Goal: Information Seeking & Learning: Learn about a topic

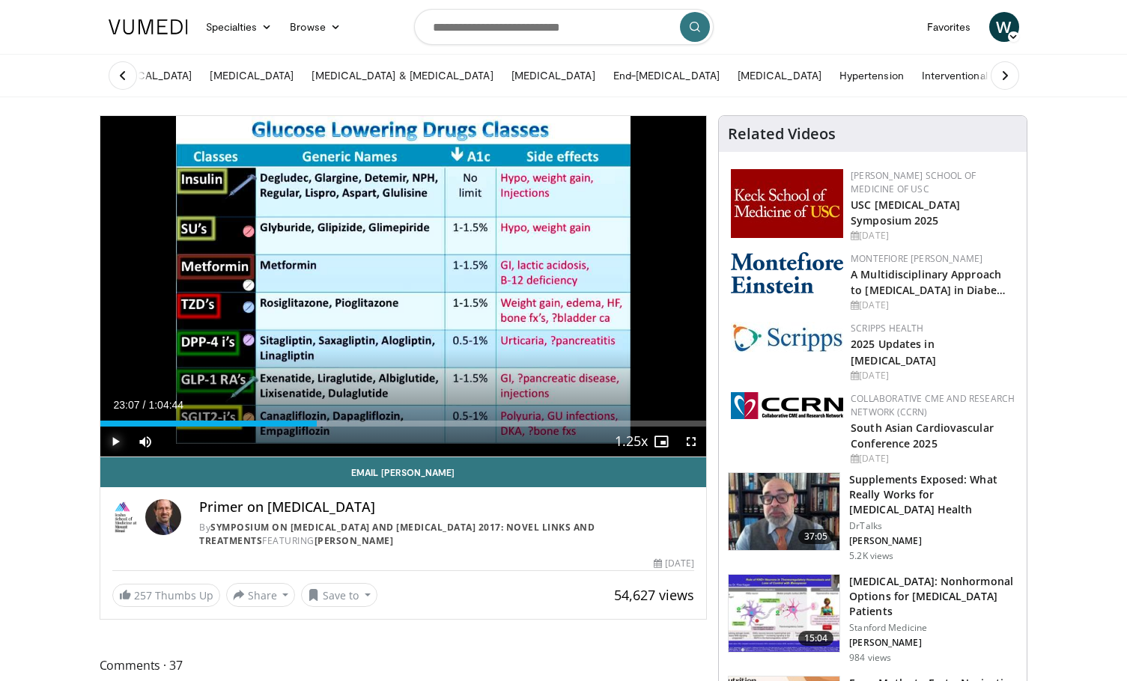
click at [115, 440] on span "Video Player" at bounding box center [115, 442] width 30 height 30
click at [690, 443] on span "Video Player" at bounding box center [691, 442] width 30 height 30
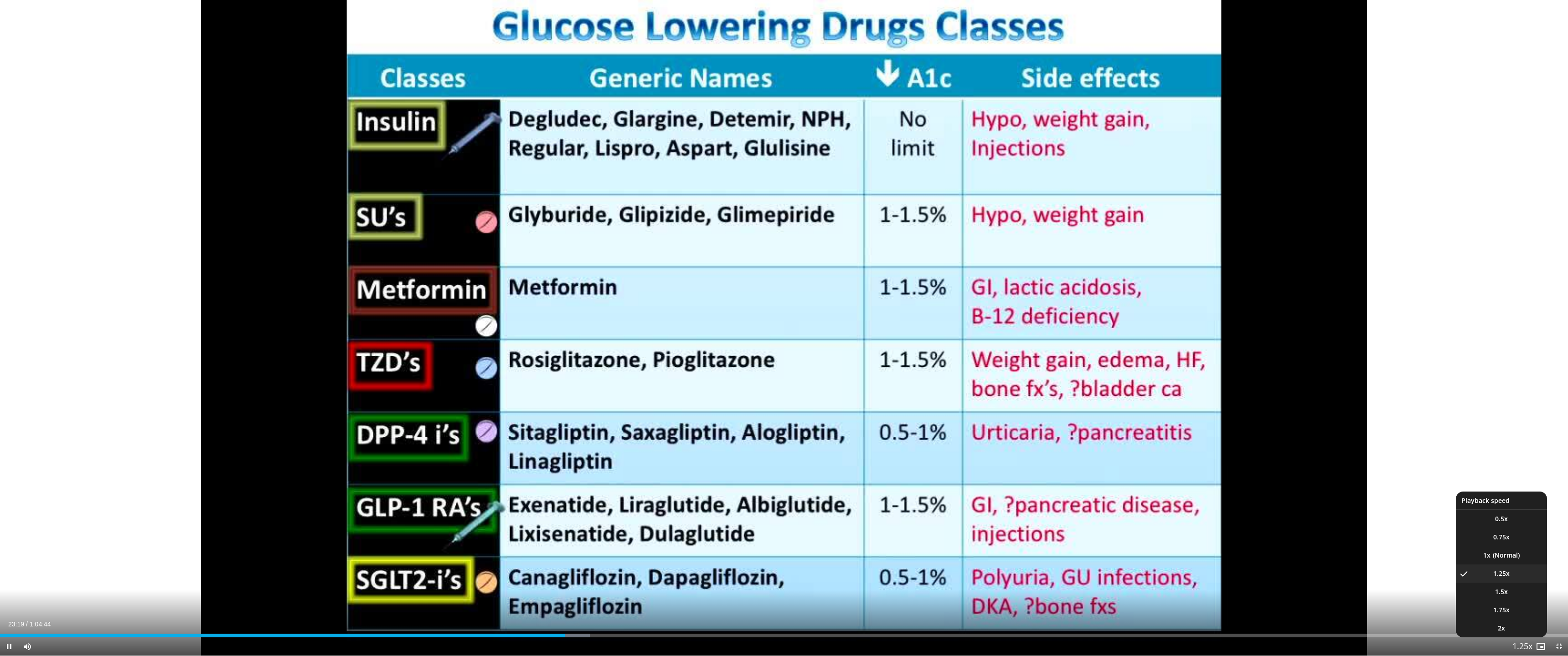
click at [685, 414] on span "Video Player" at bounding box center [1522, 647] width 13 height 18
click at [685, 414] on li "1x" at bounding box center [1502, 556] width 91 height 18
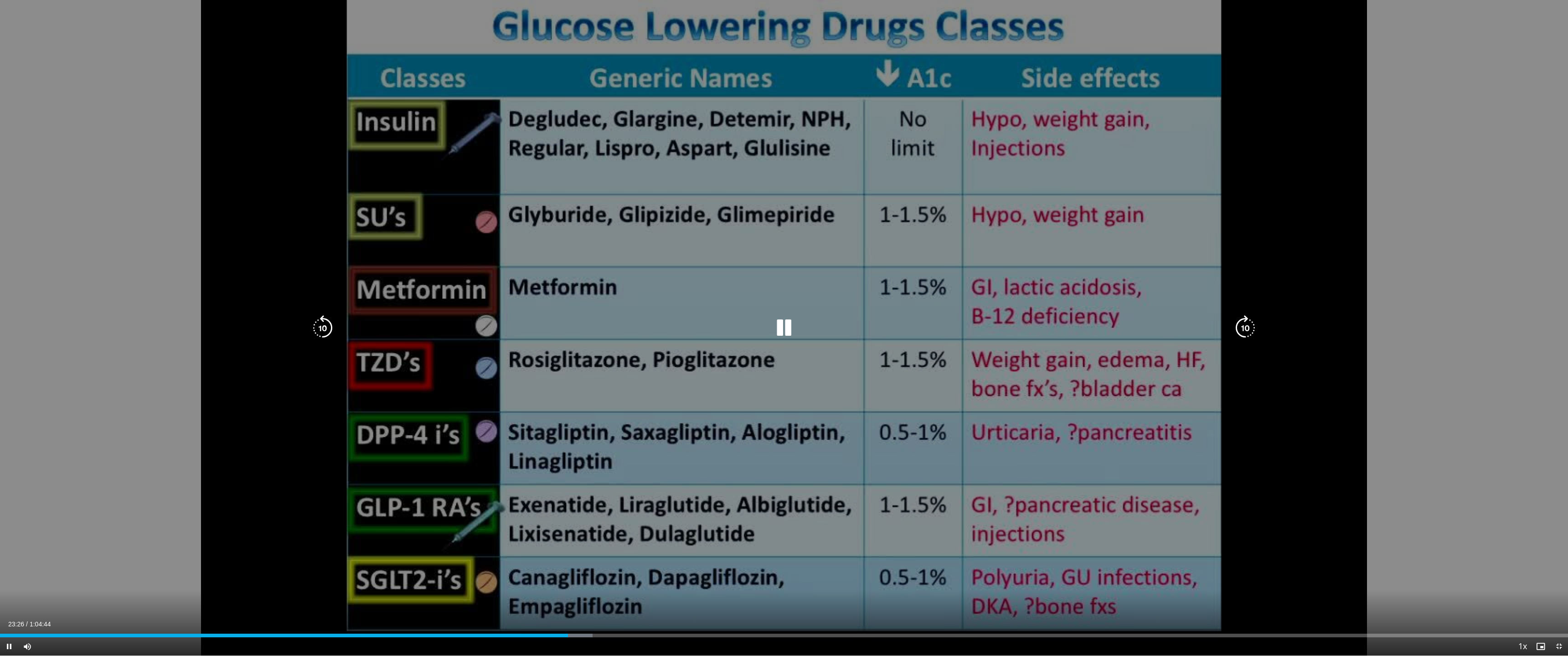
click at [327, 329] on icon "Video Player" at bounding box center [323, 328] width 26 height 26
click at [685, 360] on div "40 seconds Tap to unmute" at bounding box center [784, 328] width 1568 height 656
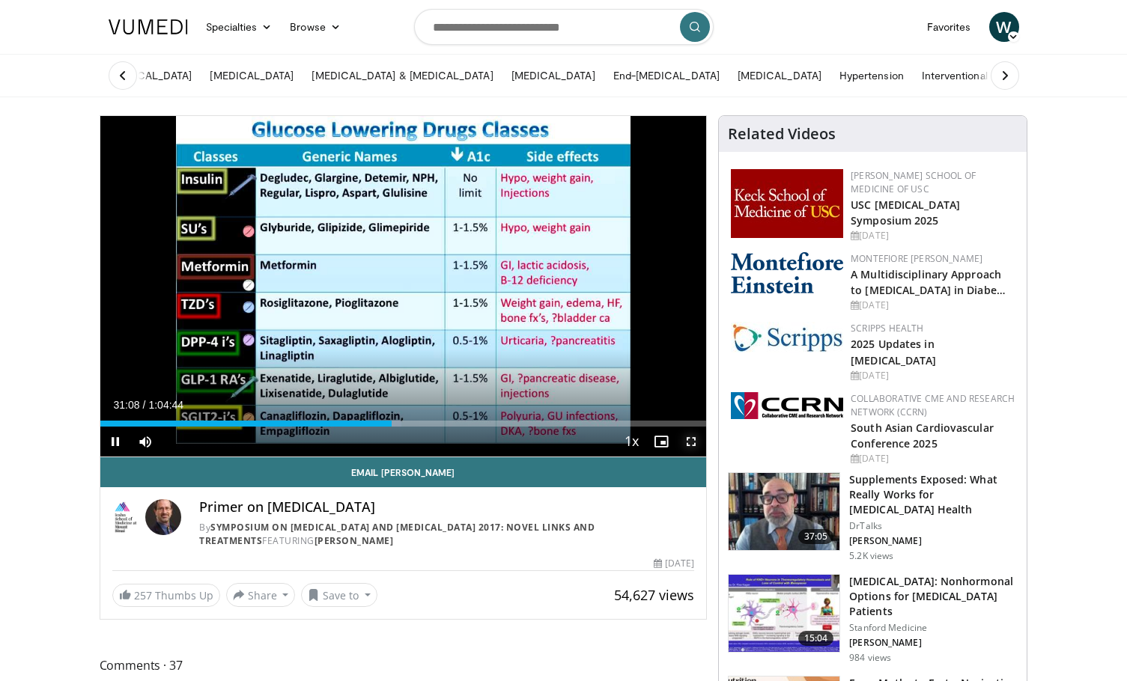
click at [690, 443] on span "Video Player" at bounding box center [691, 442] width 30 height 30
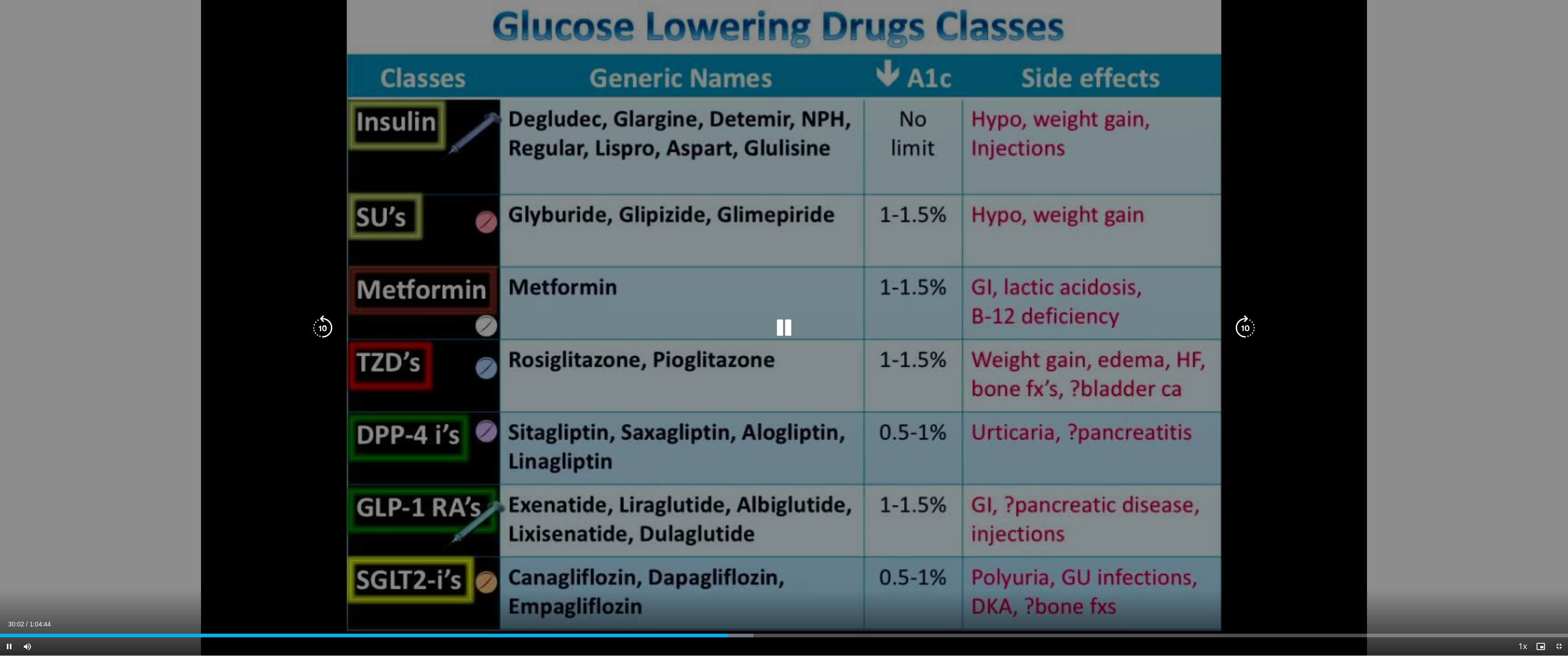
click at [147, 304] on div "70 seconds Tap to unmute" at bounding box center [784, 328] width 1568 height 656
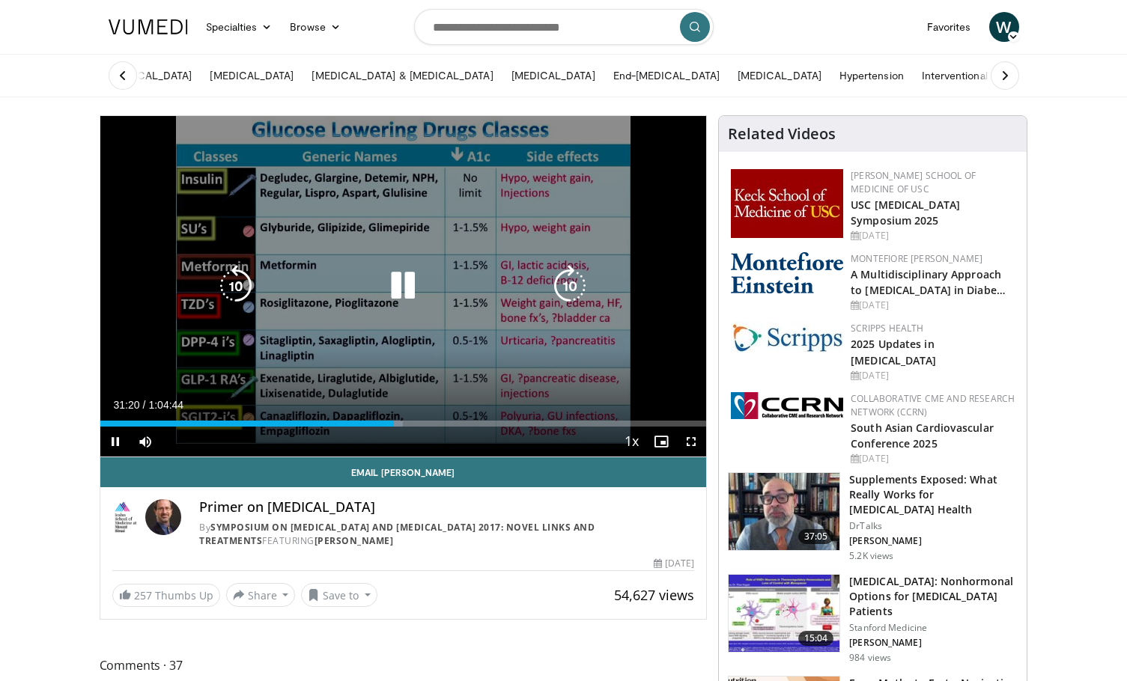
click at [404, 295] on icon "Video Player" at bounding box center [403, 286] width 42 height 42
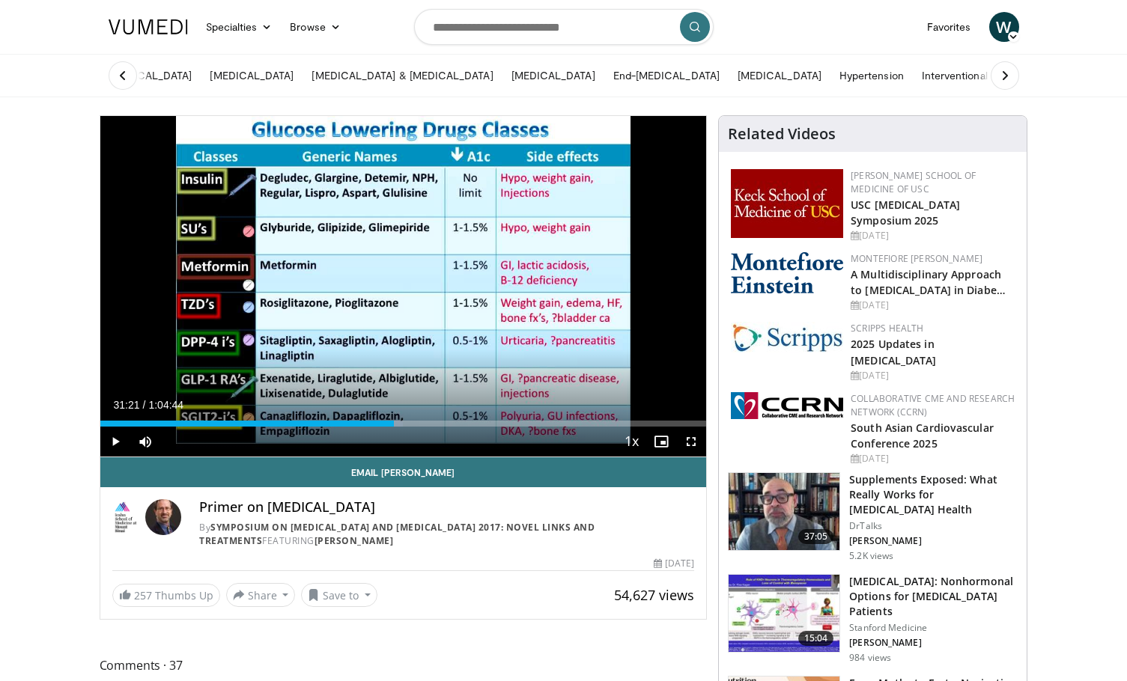
drag, startPoint x: 201, startPoint y: 504, endPoint x: 418, endPoint y: 511, distance: 217.3
click at [418, 511] on h4 "Primer on [MEDICAL_DATA]" at bounding box center [446, 507] width 495 height 16
copy h4 "Primer on [MEDICAL_DATA]"
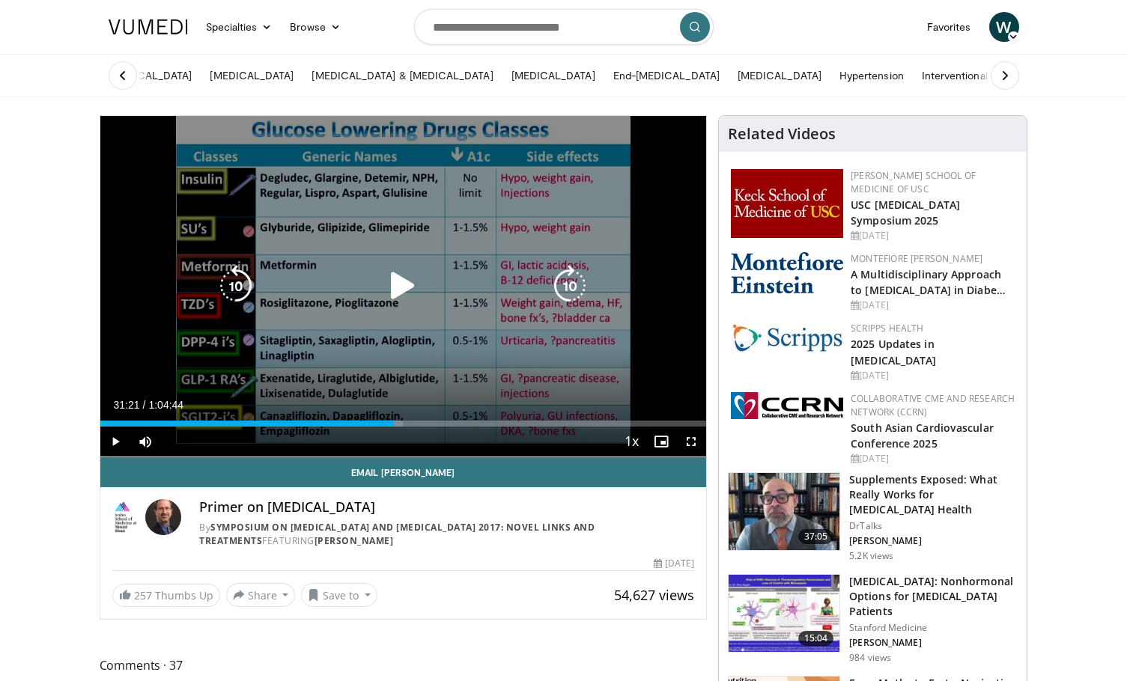
click at [404, 281] on icon "Video Player" at bounding box center [403, 286] width 42 height 42
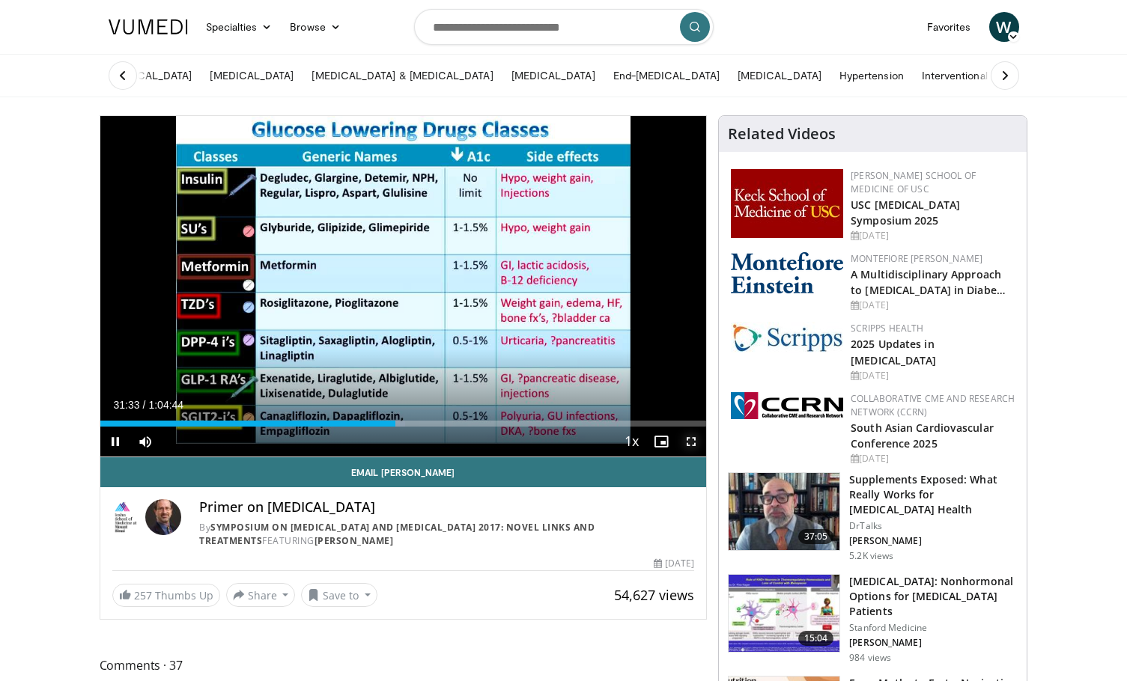
click at [687, 445] on span "Video Player" at bounding box center [691, 442] width 30 height 30
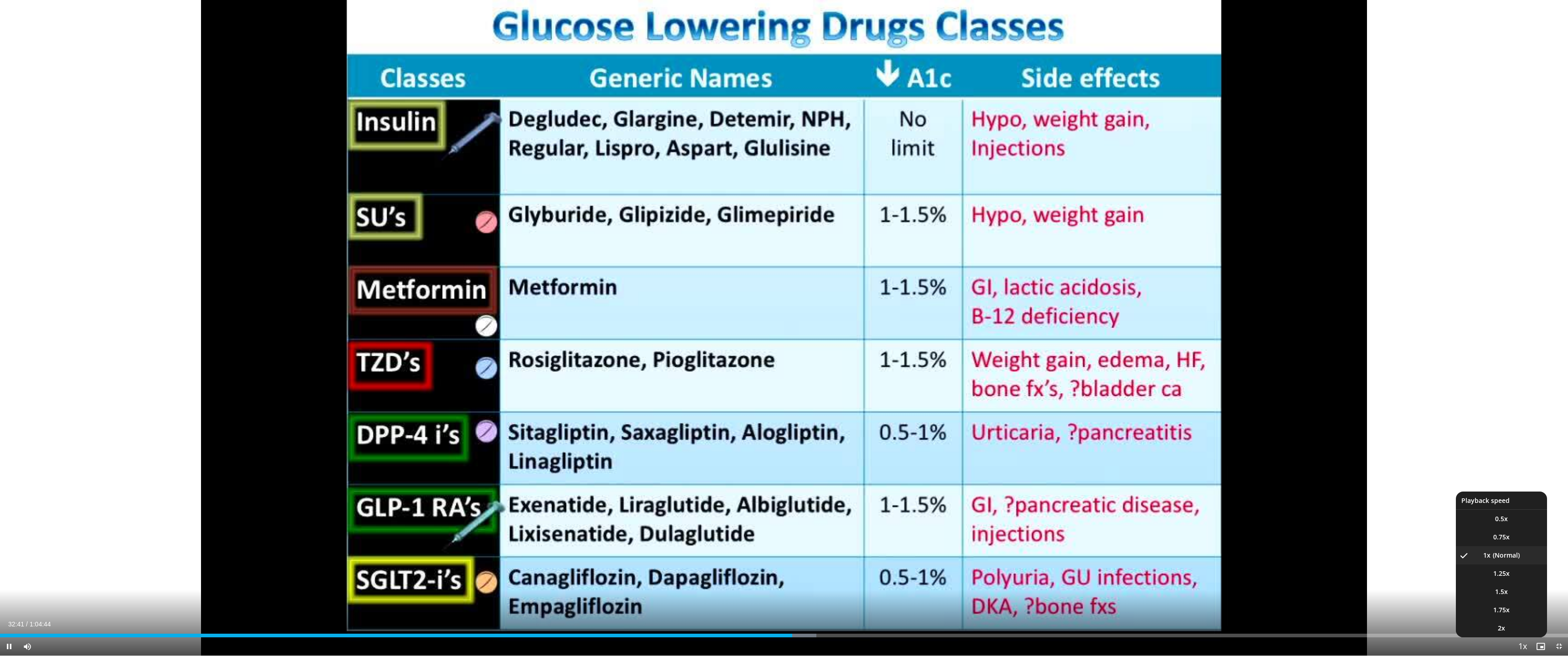
click at [685, 414] on span "Video Player" at bounding box center [1522, 647] width 13 height 18
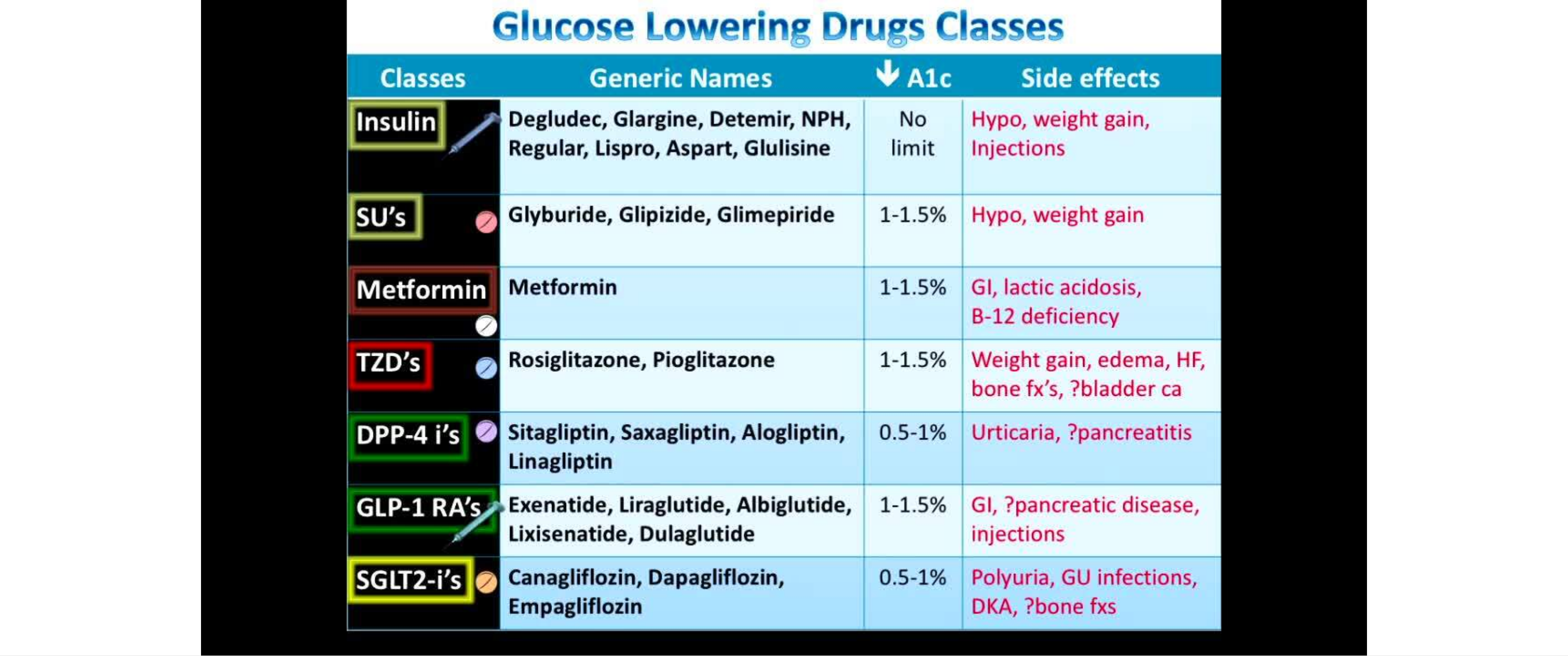
click at [685, 414] on div "70 seconds Tap to unmute" at bounding box center [784, 328] width 1568 height 656
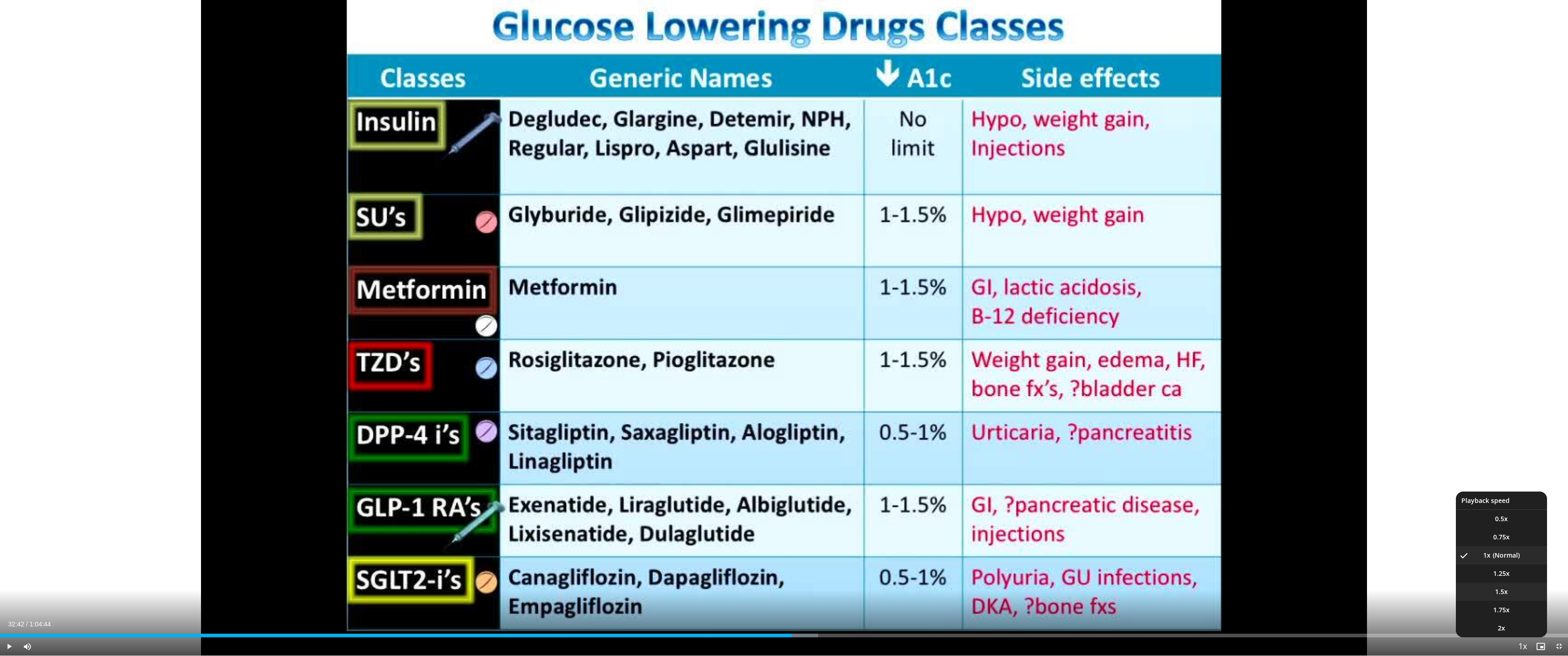
click at [685, 414] on li "1.5x" at bounding box center [1502, 592] width 91 height 18
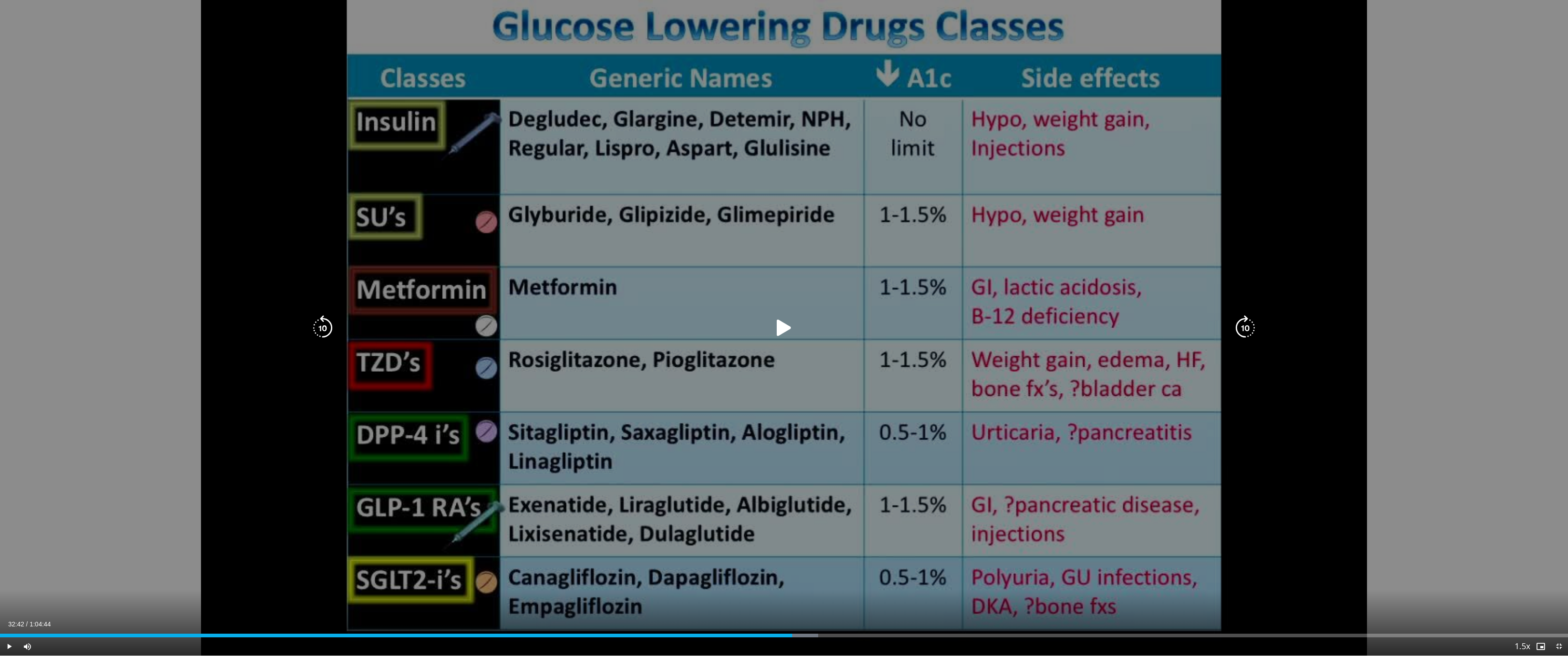
click at [685, 414] on div "70 seconds Tap to unmute" at bounding box center [784, 328] width 1568 height 656
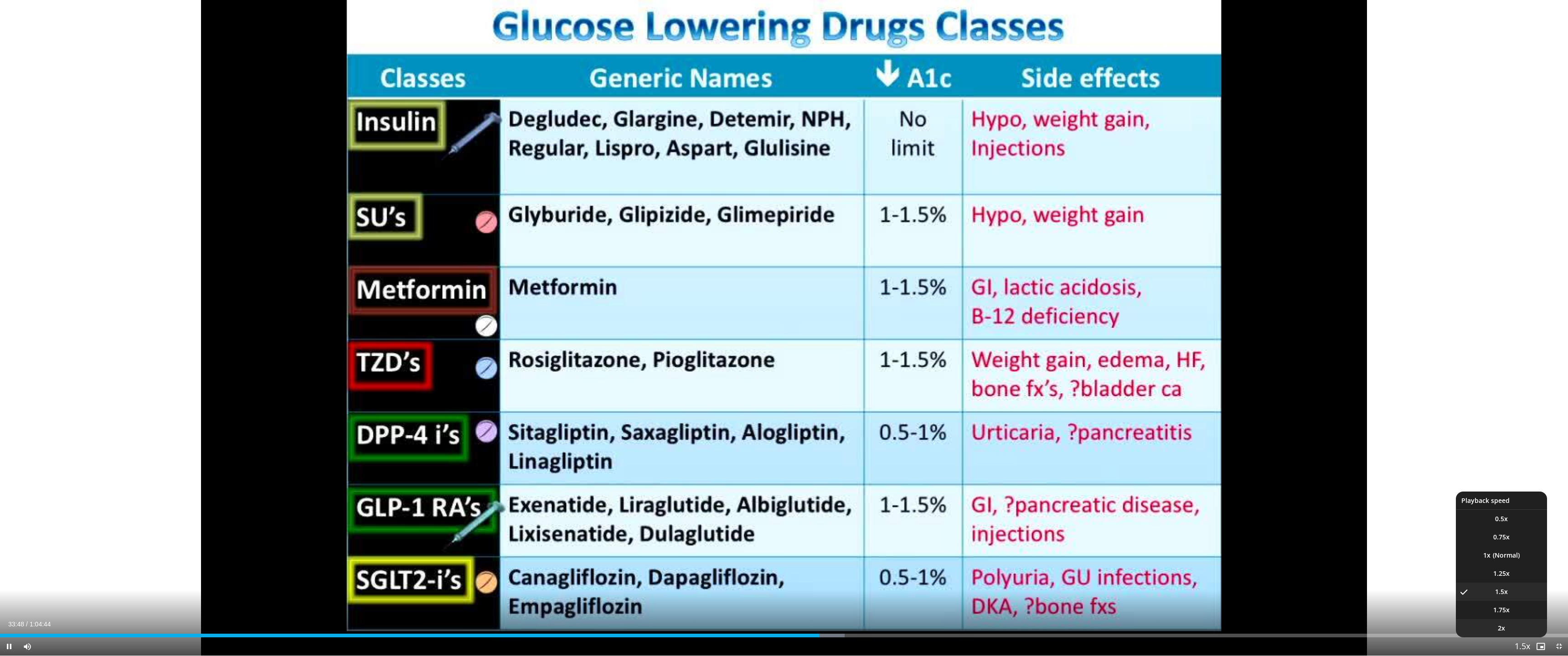
click at [685, 414] on li "2x" at bounding box center [1502, 629] width 91 height 18
click at [685, 414] on li "1x" at bounding box center [1502, 556] width 91 height 18
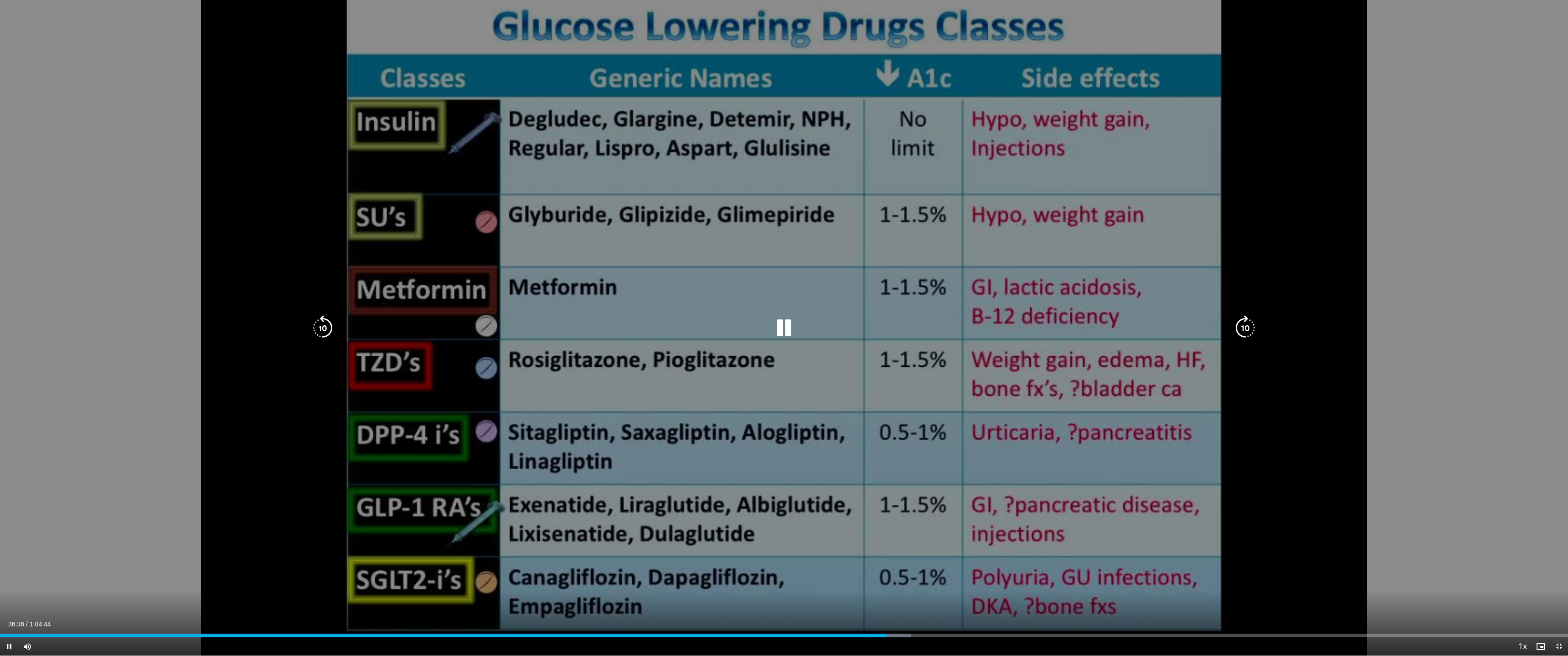
click at [685, 414] on div "70 seconds Tap to unmute" at bounding box center [784, 328] width 1568 height 656
click at [685, 333] on icon "Video Player" at bounding box center [784, 328] width 26 height 26
click at [685, 333] on icon "Video Player" at bounding box center [784, 328] width 26 height 26
click at [685, 331] on icon "Video Player" at bounding box center [784, 328] width 26 height 26
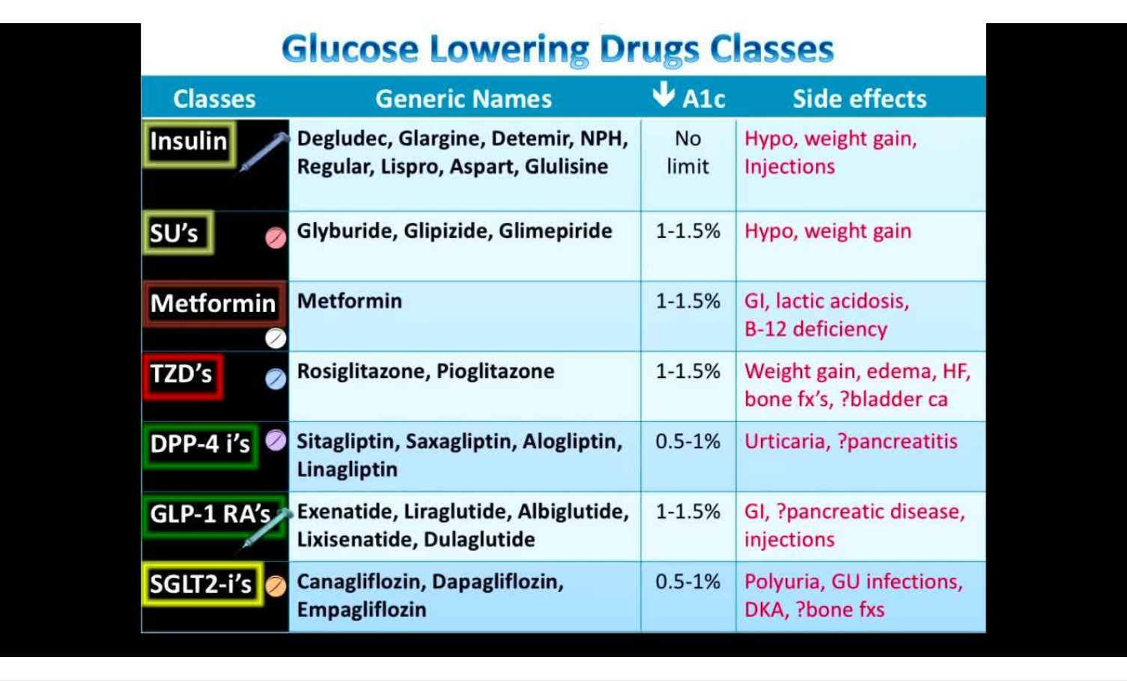
scroll to position [75, 0]
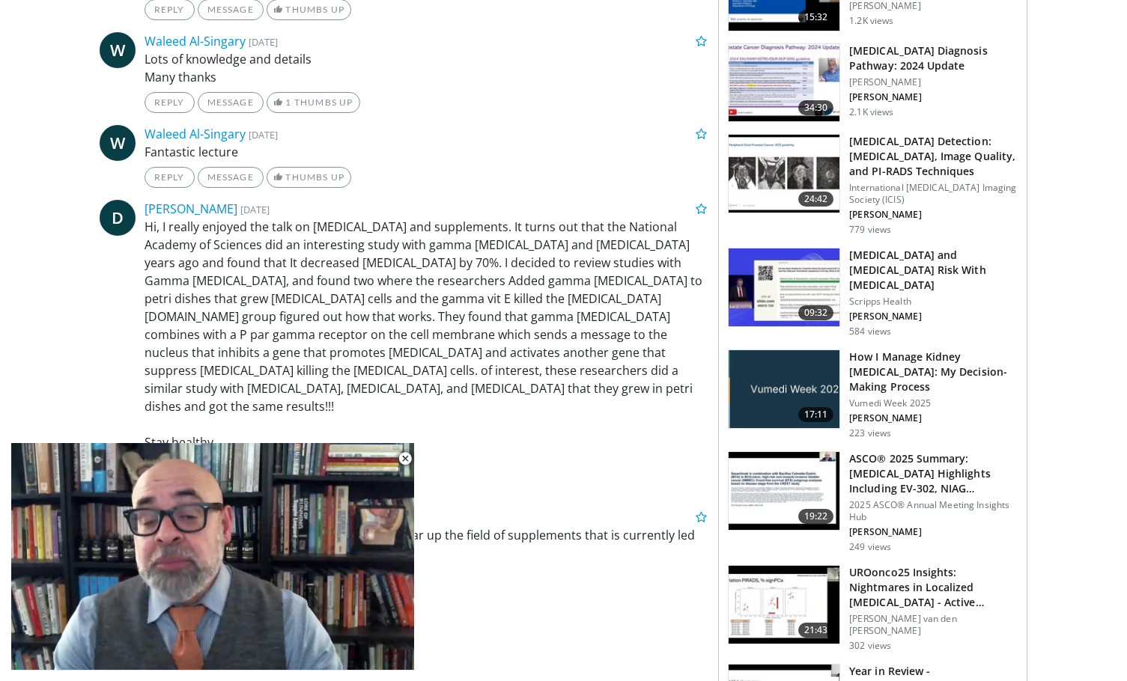
scroll to position [899, 0]
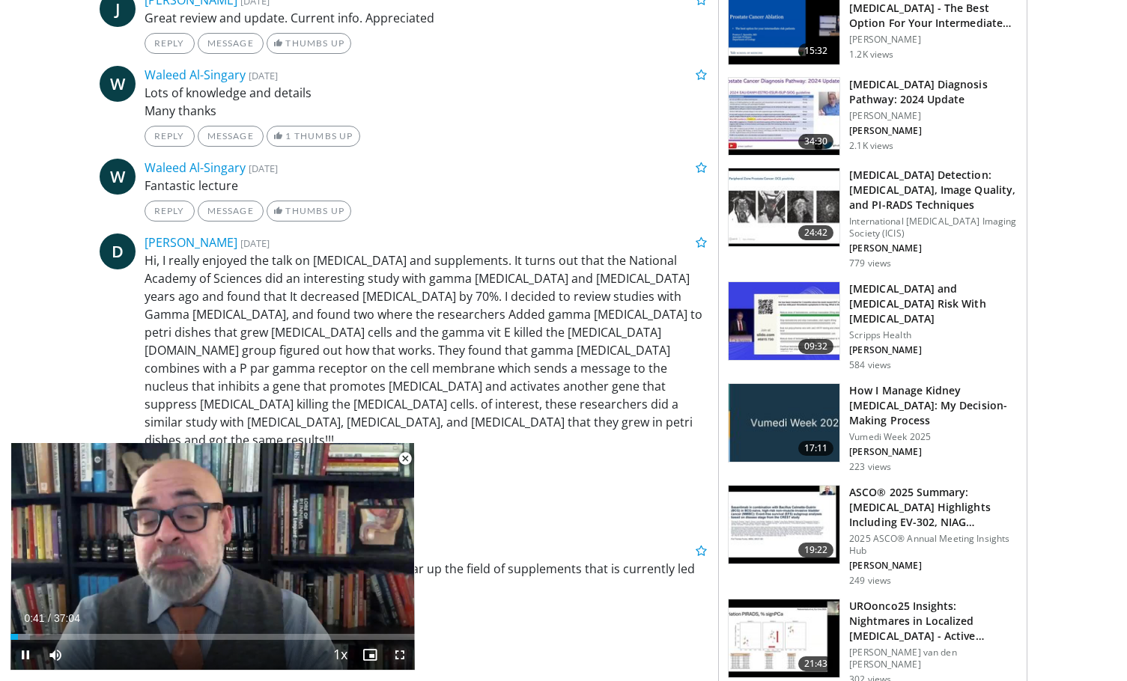
click at [392, 657] on span "Video Player" at bounding box center [400, 655] width 30 height 30
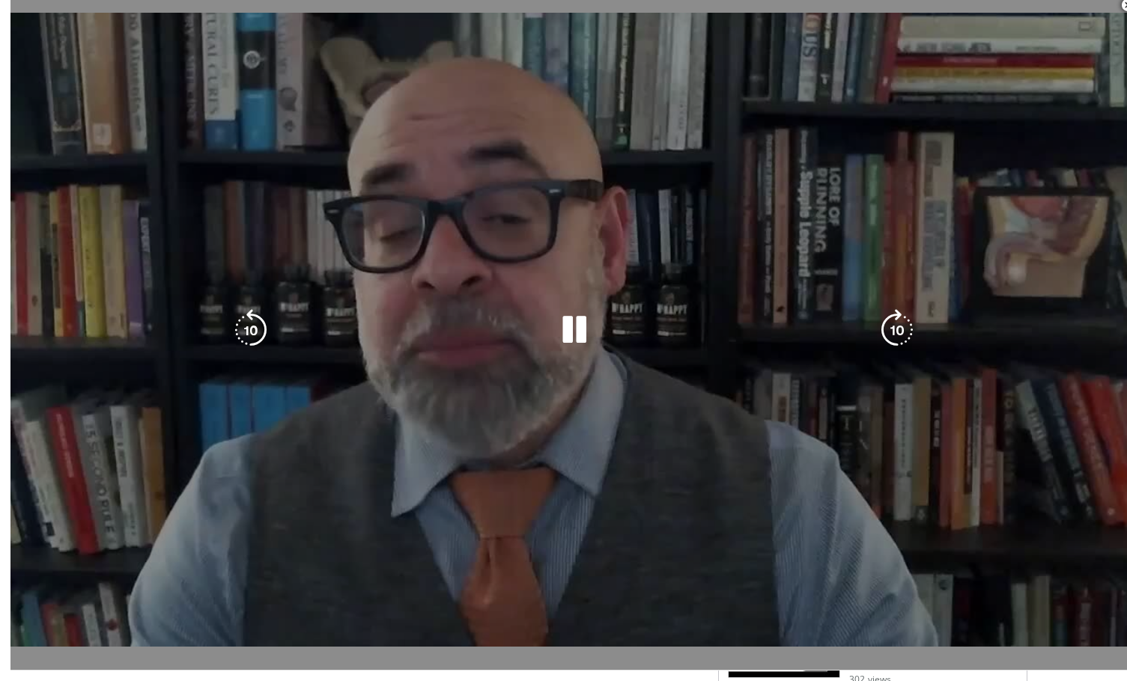
scroll to position [557, 0]
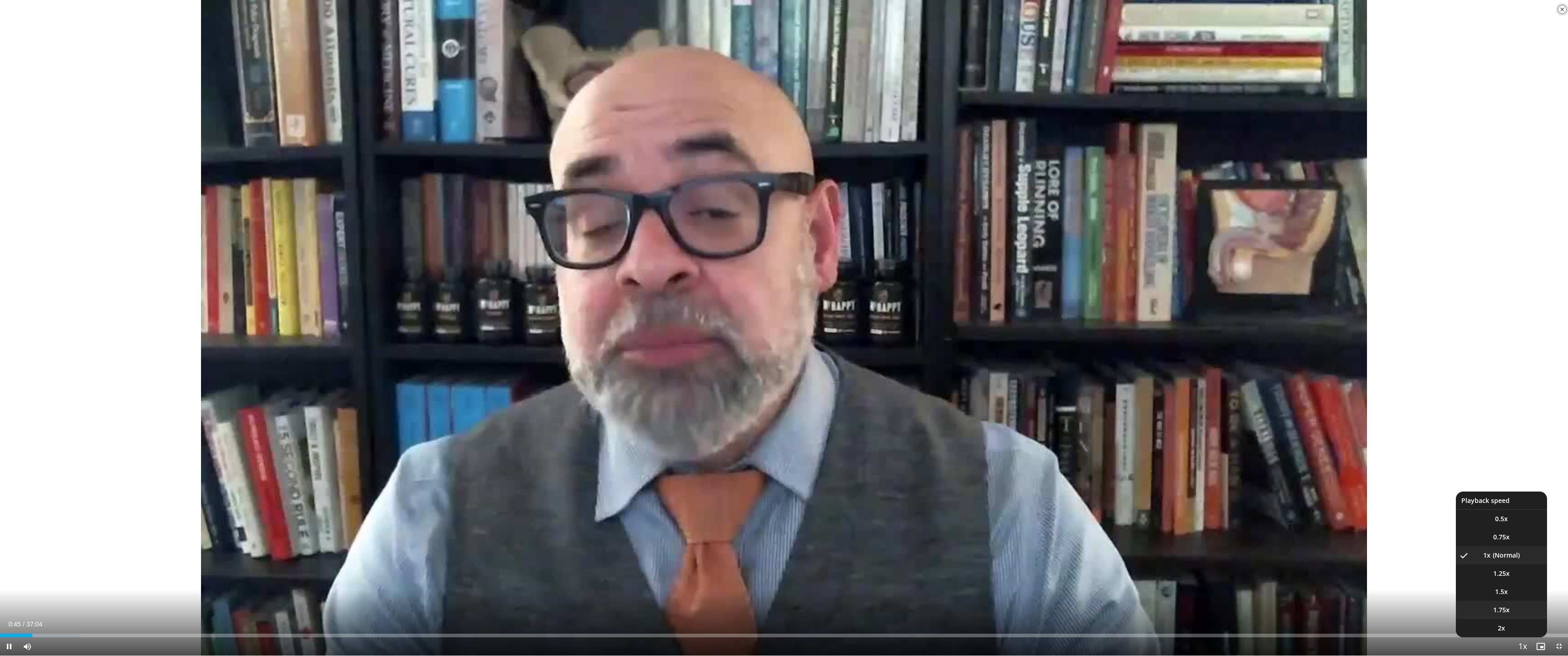
click at [685, 414] on span "1.75x" at bounding box center [1501, 610] width 16 height 9
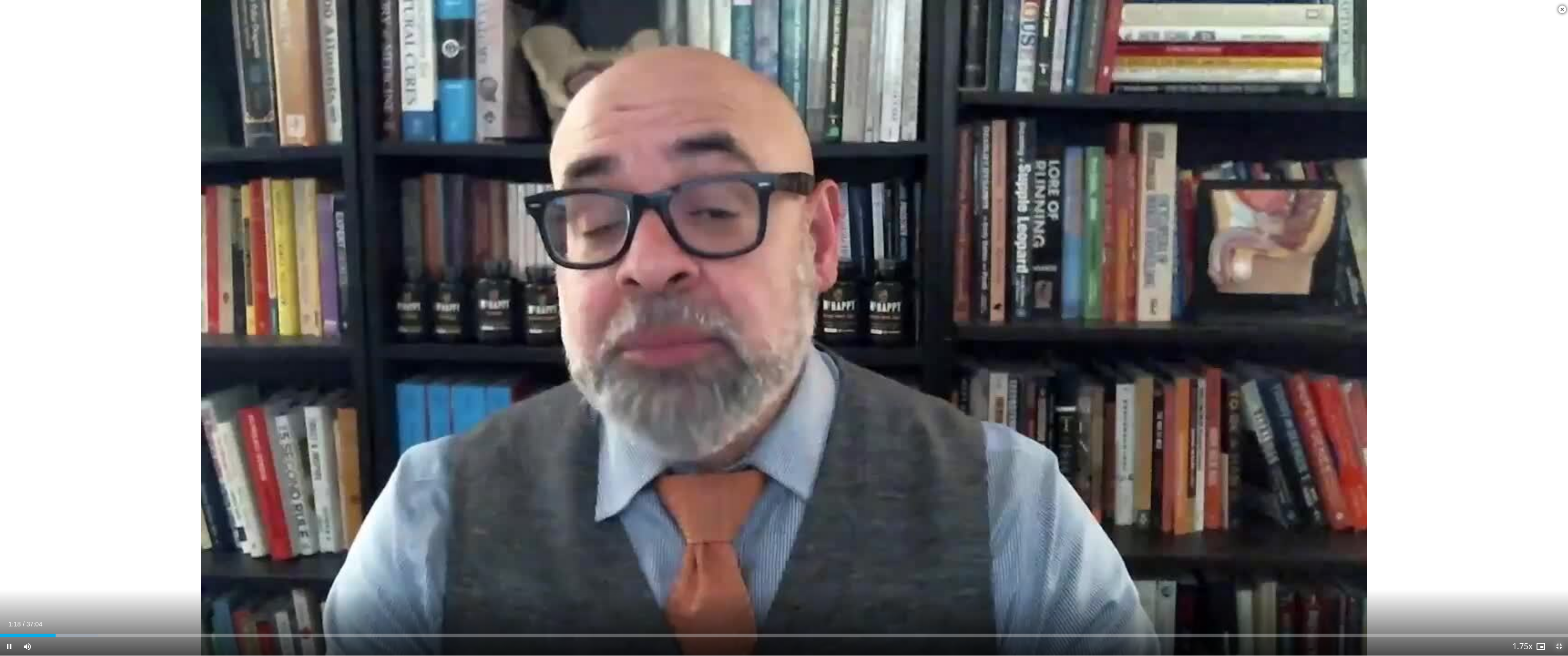
click at [685, 414] on span "Video Player" at bounding box center [1559, 647] width 18 height 18
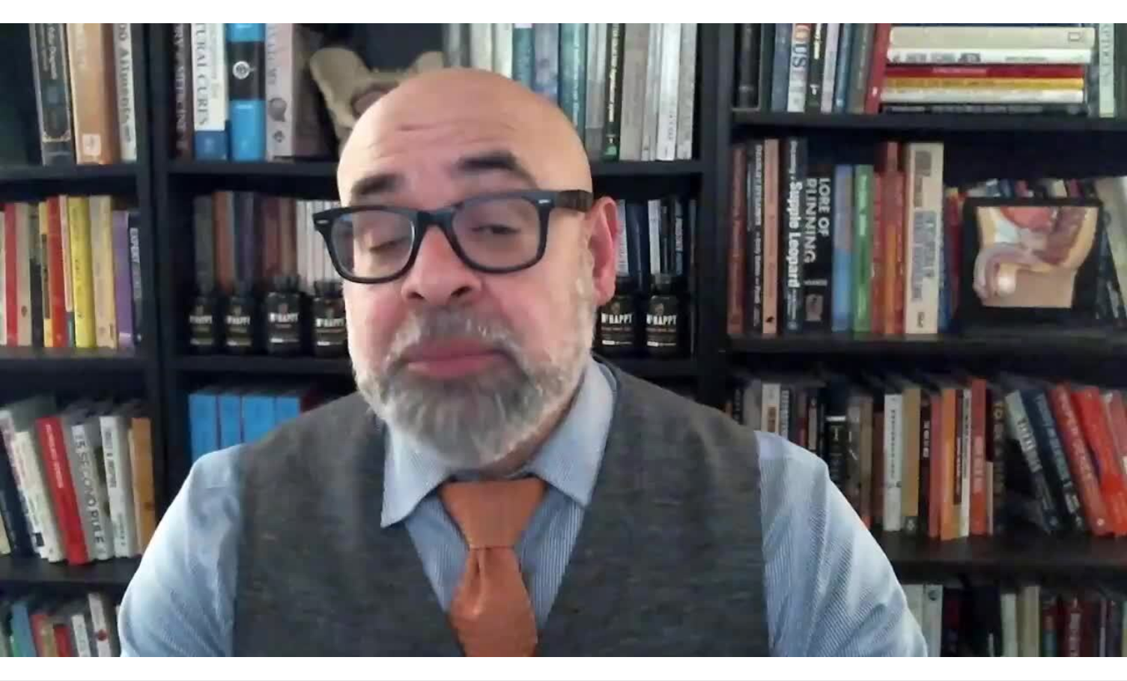
scroll to position [0, 0]
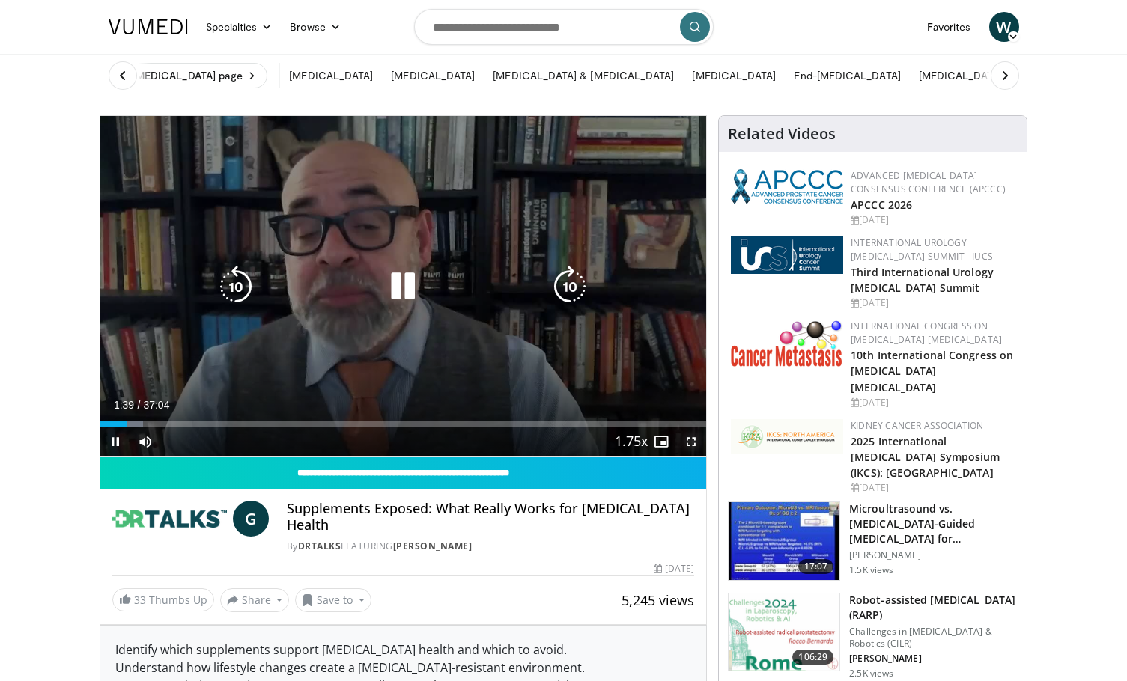
drag, startPoint x: 687, startPoint y: 443, endPoint x: 697, endPoint y: 534, distance: 91.2
click at [687, 443] on span "Video Player" at bounding box center [691, 442] width 30 height 30
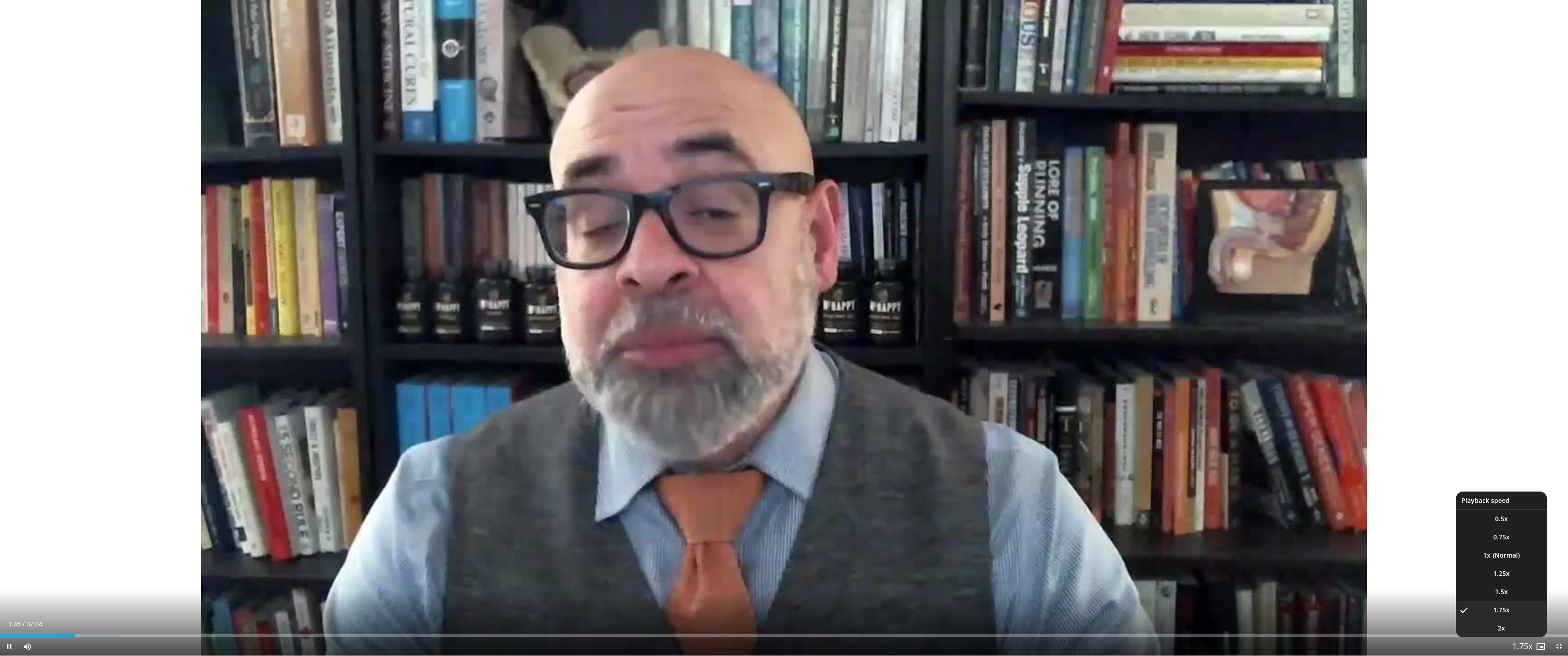
click at [685, 414] on li "2x" at bounding box center [1502, 629] width 91 height 18
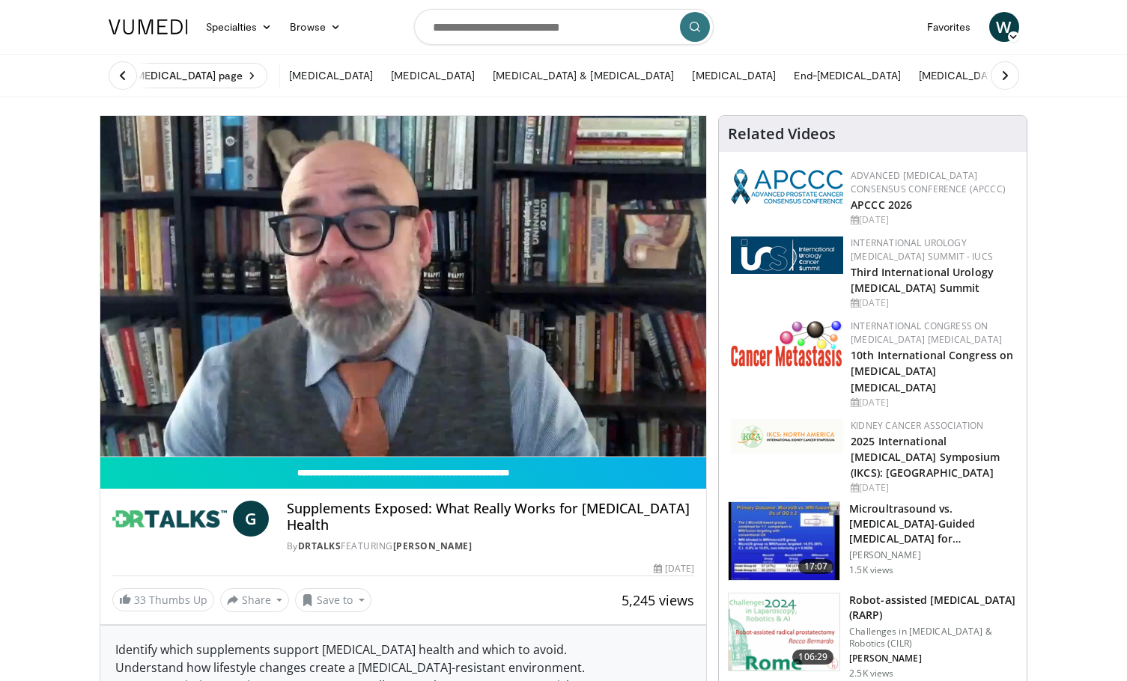
click at [621, 356] on video-js "**********" at bounding box center [403, 286] width 607 height 341
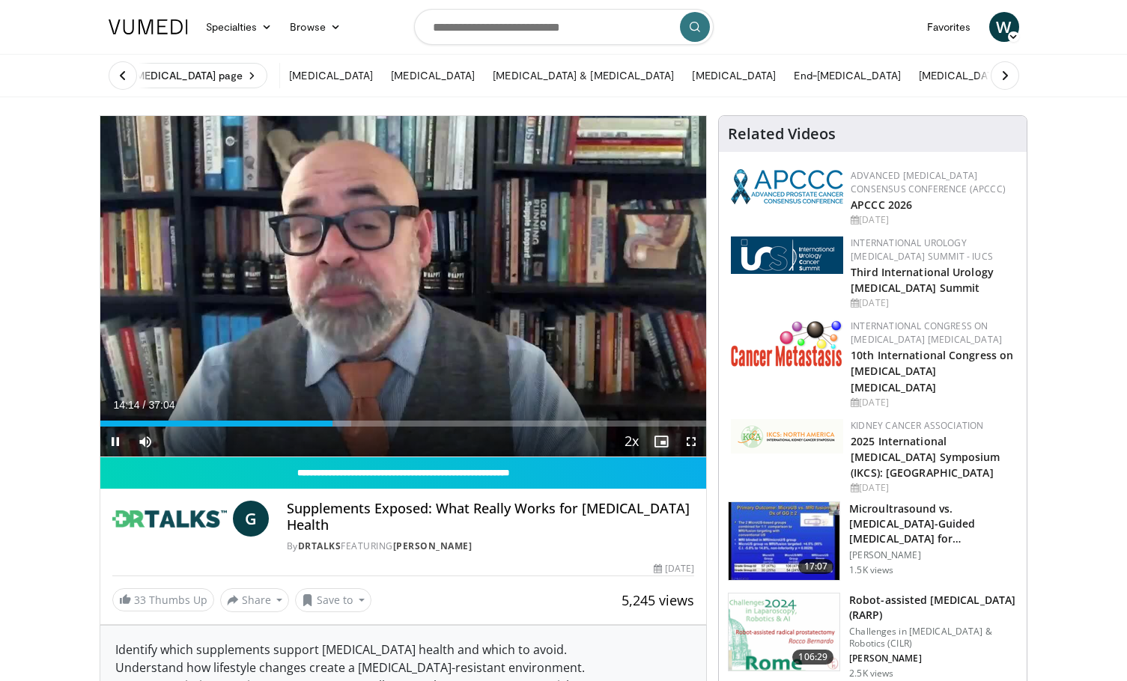
click at [656, 441] on span "Video Player" at bounding box center [661, 442] width 30 height 30
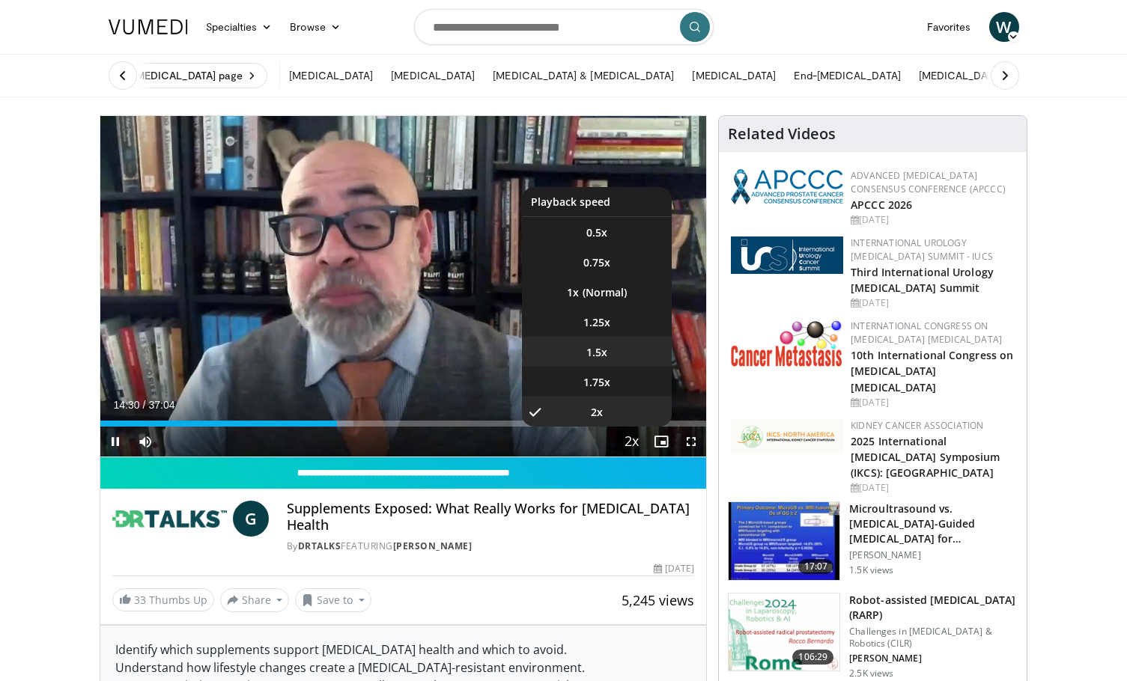
click at [593, 359] on span "1.5x" at bounding box center [596, 352] width 21 height 15
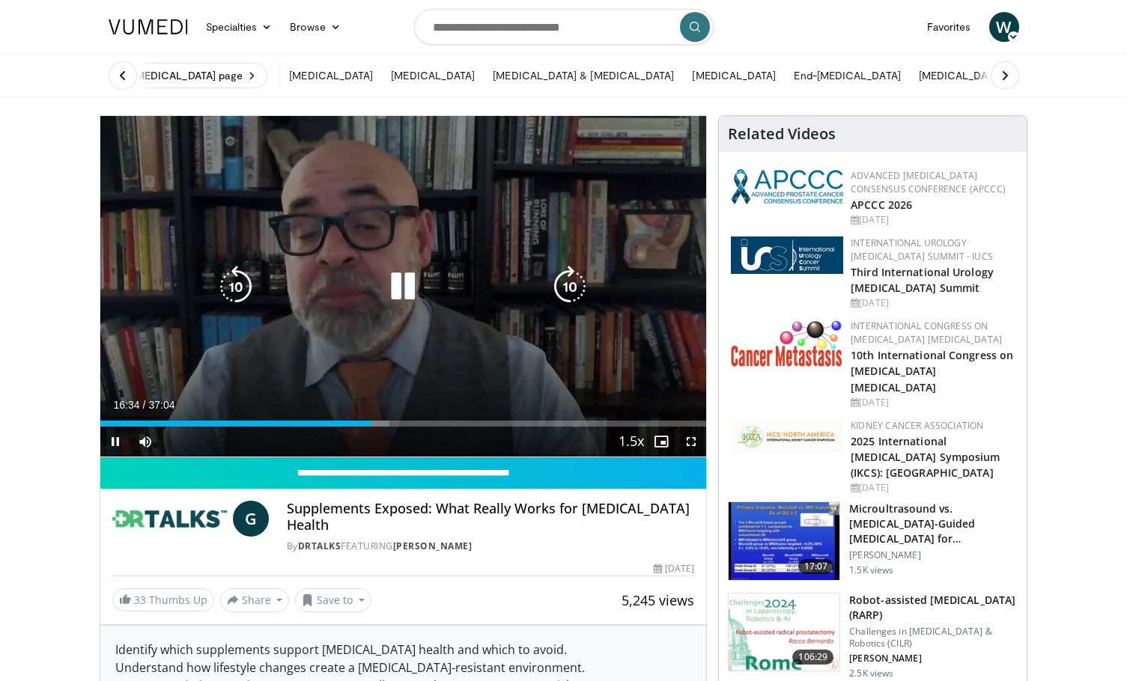
click at [397, 289] on icon "Video Player" at bounding box center [403, 287] width 42 height 42
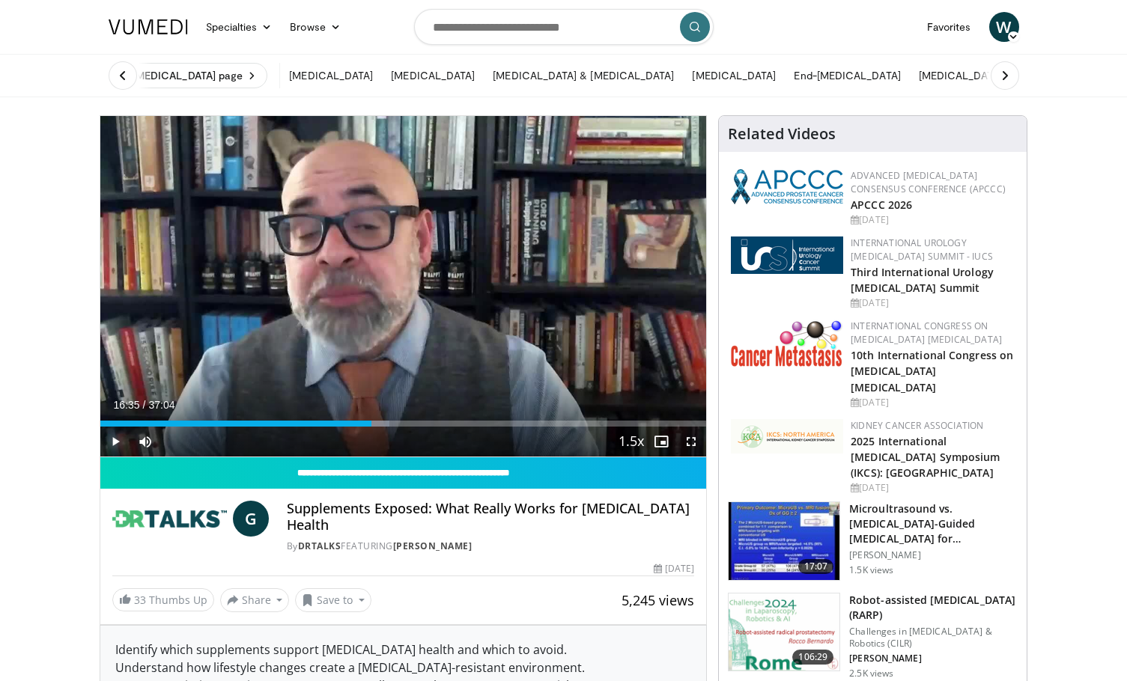
click at [109, 440] on span "Video Player" at bounding box center [115, 442] width 30 height 30
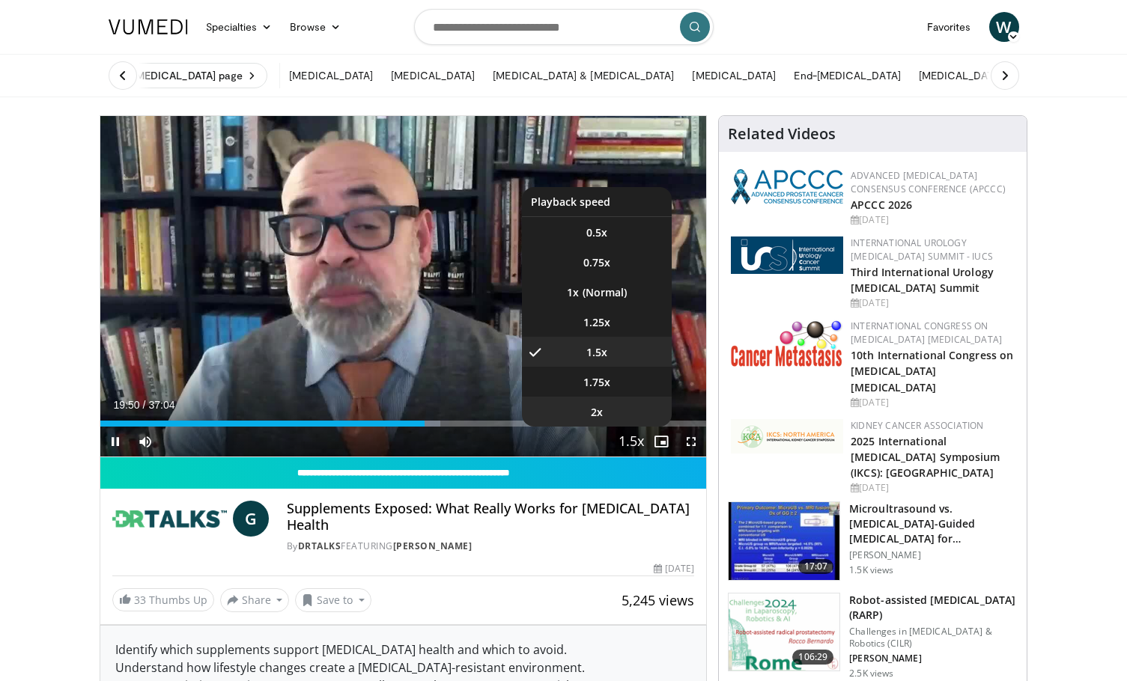
click at [620, 412] on li "2x" at bounding box center [597, 412] width 150 height 30
click at [606, 294] on li "1x" at bounding box center [597, 292] width 150 height 30
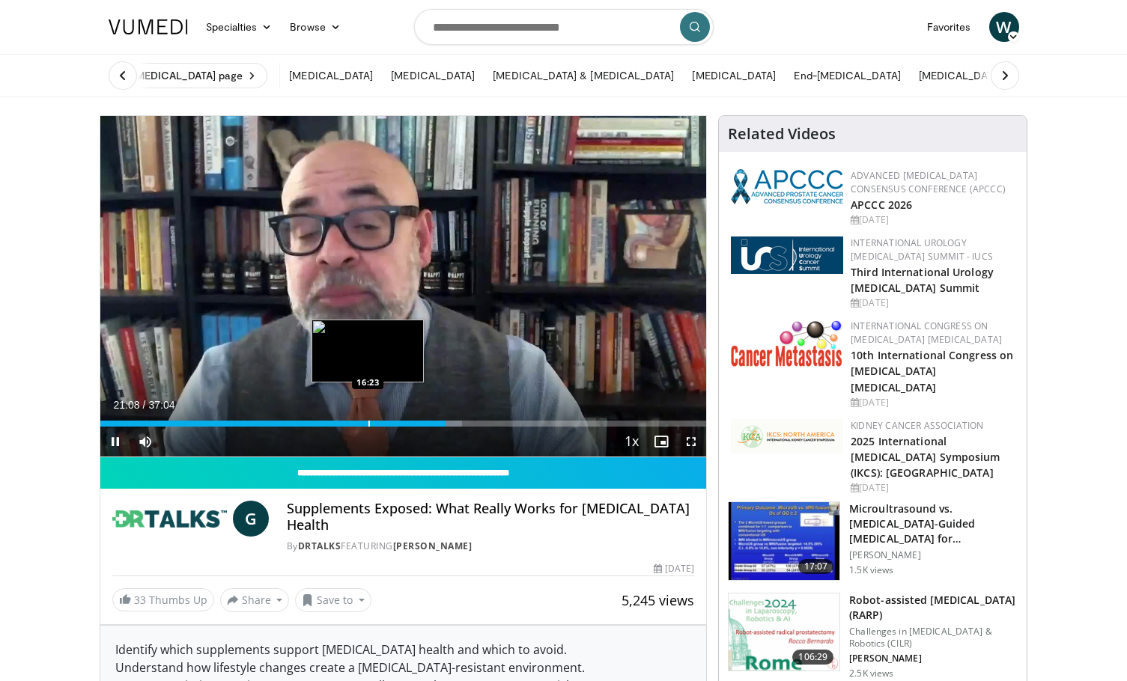
click at [368, 425] on div "Progress Bar" at bounding box center [368, 424] width 1 height 6
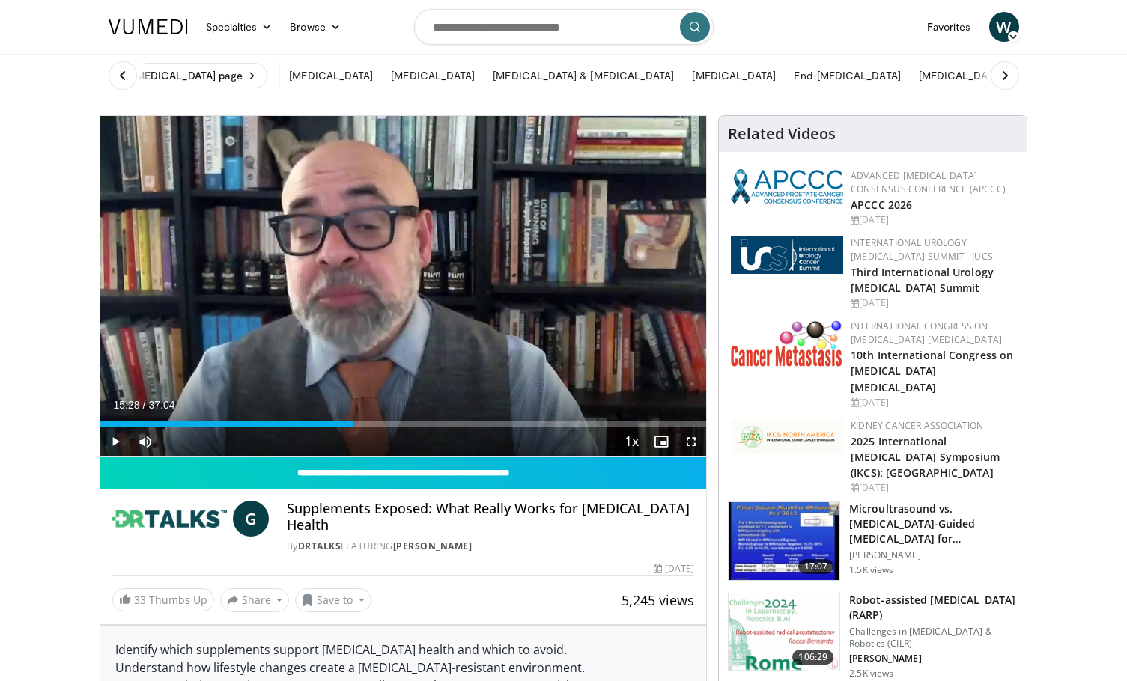
click at [354, 425] on div "Progress Bar" at bounding box center [354, 424] width 1 height 6
click at [333, 425] on div "Loaded : 44.99% 15:33 14:19" at bounding box center [403, 424] width 607 height 6
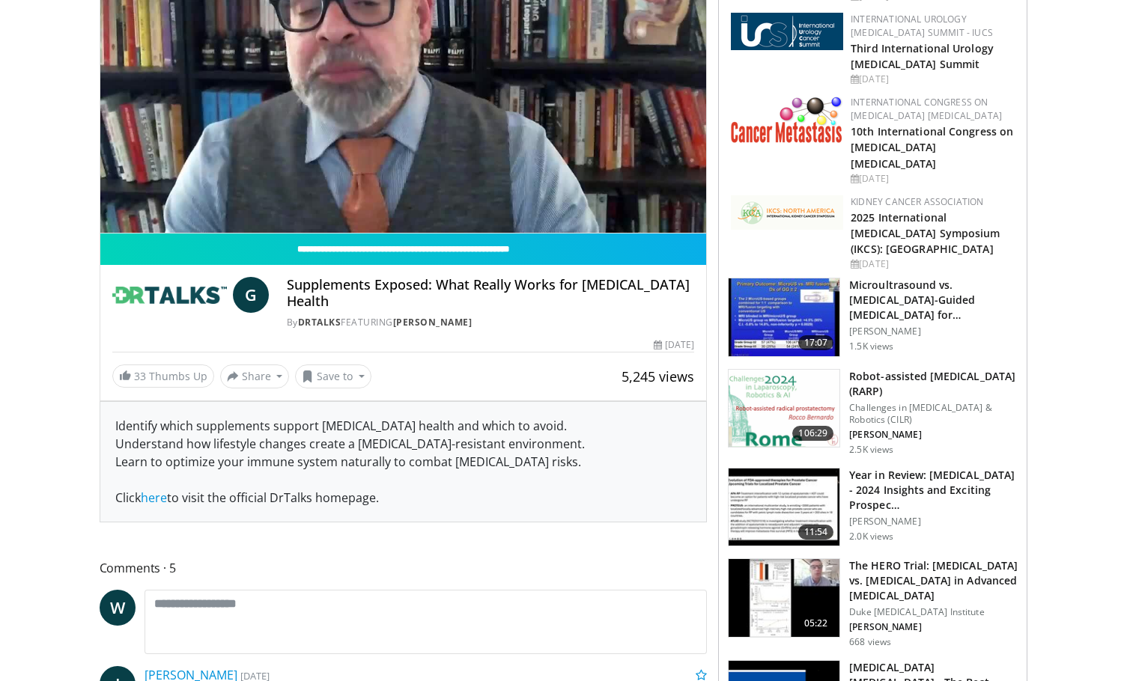
scroll to position [225, 0]
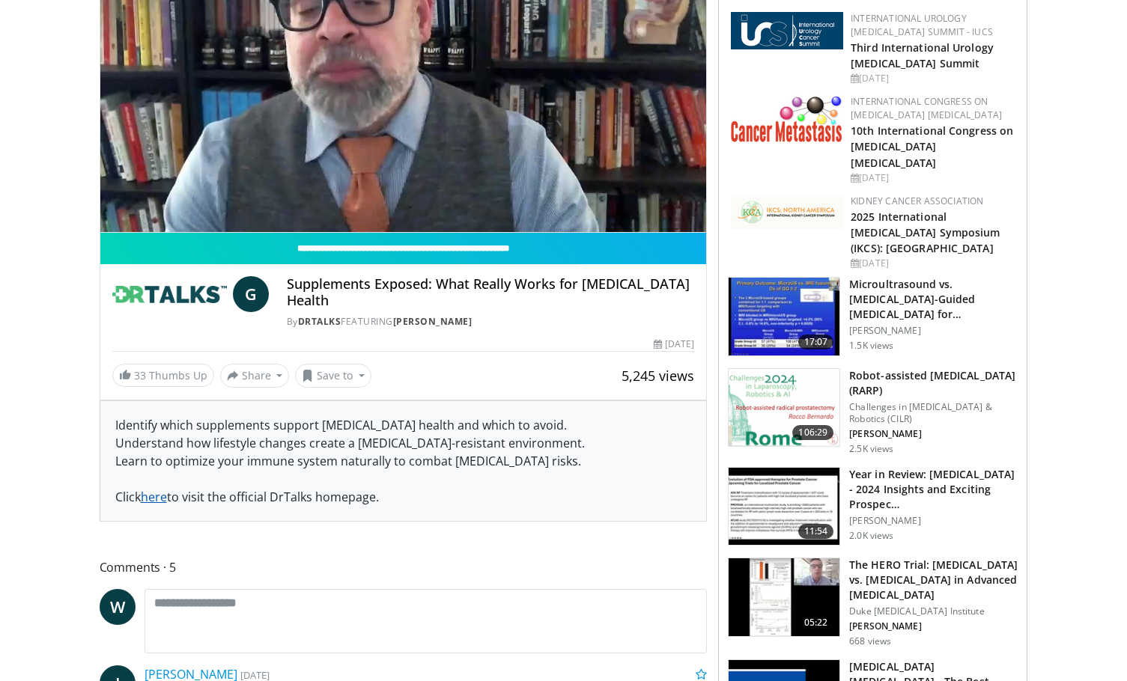
click at [148, 489] on link "here" at bounding box center [154, 497] width 26 height 16
click at [428, 315] on link "Geovanni Espinosa" at bounding box center [432, 321] width 79 height 13
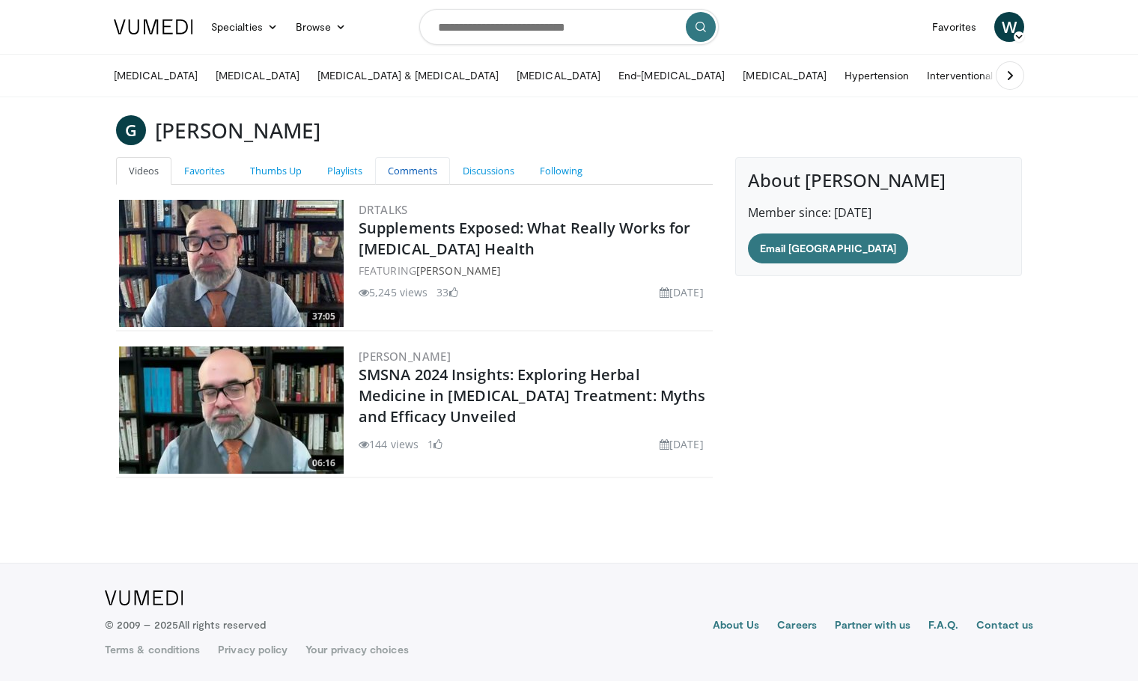
click at [428, 175] on link "Comments" at bounding box center [412, 171] width 75 height 28
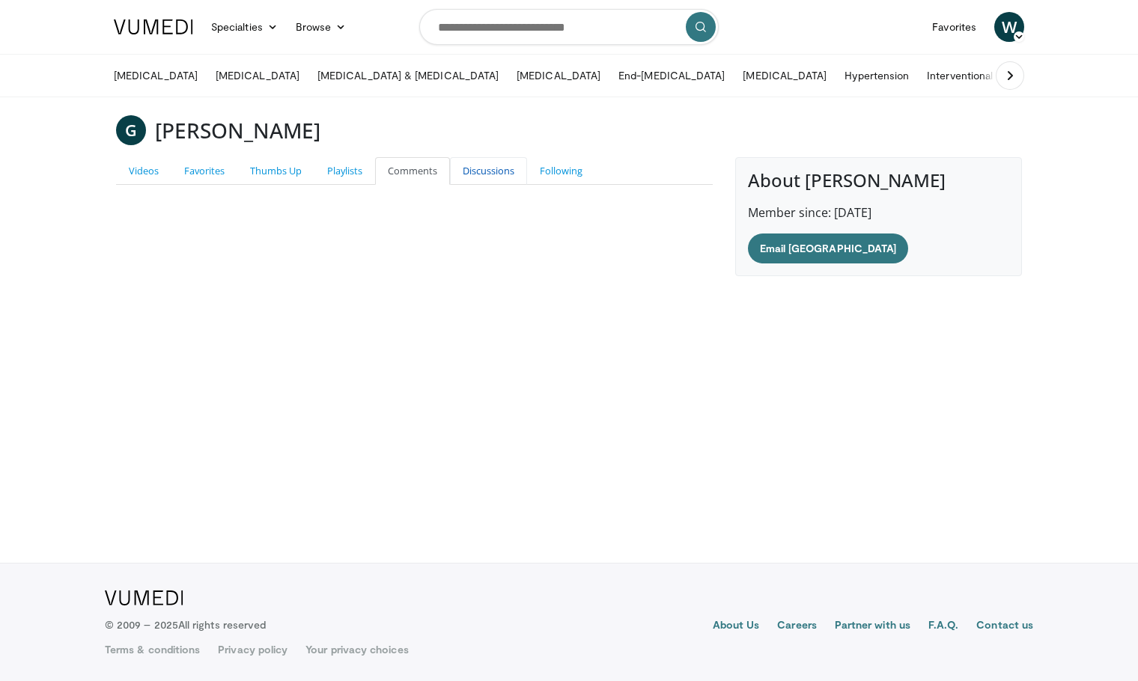
click at [464, 172] on link "Discussions" at bounding box center [488, 171] width 77 height 28
click at [544, 175] on link "Following" at bounding box center [561, 171] width 68 height 28
click at [338, 178] on link "Playlists" at bounding box center [345, 171] width 61 height 28
click at [272, 176] on link "Thumbs Up" at bounding box center [275, 171] width 77 height 28
click at [207, 174] on link "Favorites" at bounding box center [204, 171] width 66 height 28
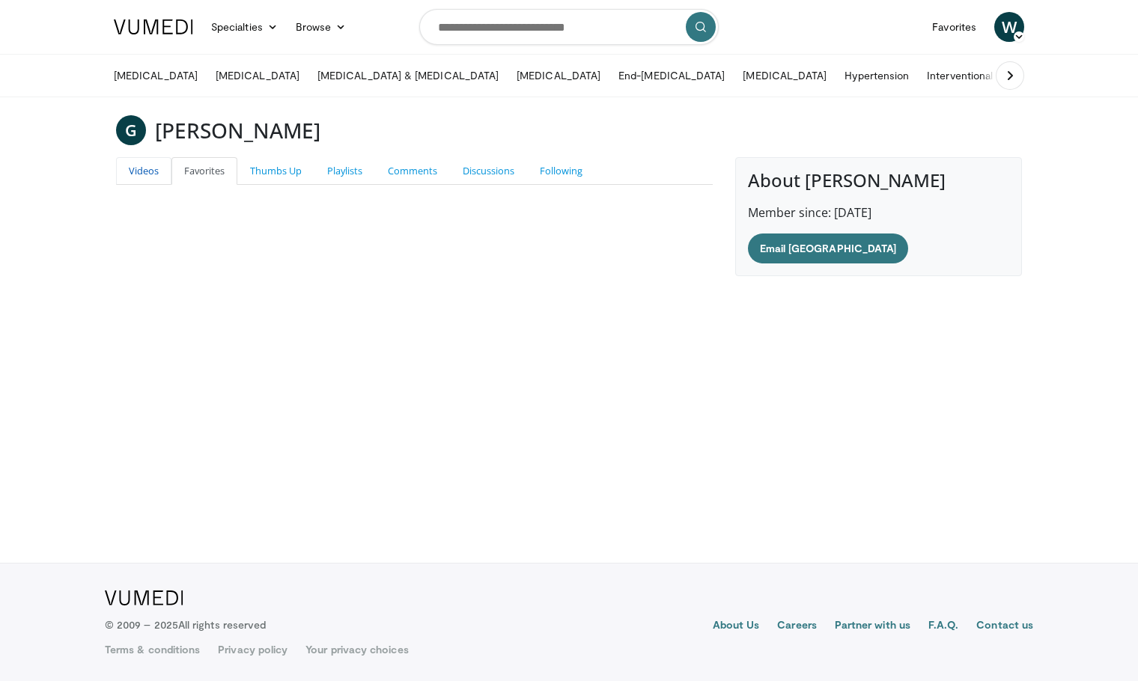
click at [129, 177] on link "Videos" at bounding box center [143, 171] width 55 height 28
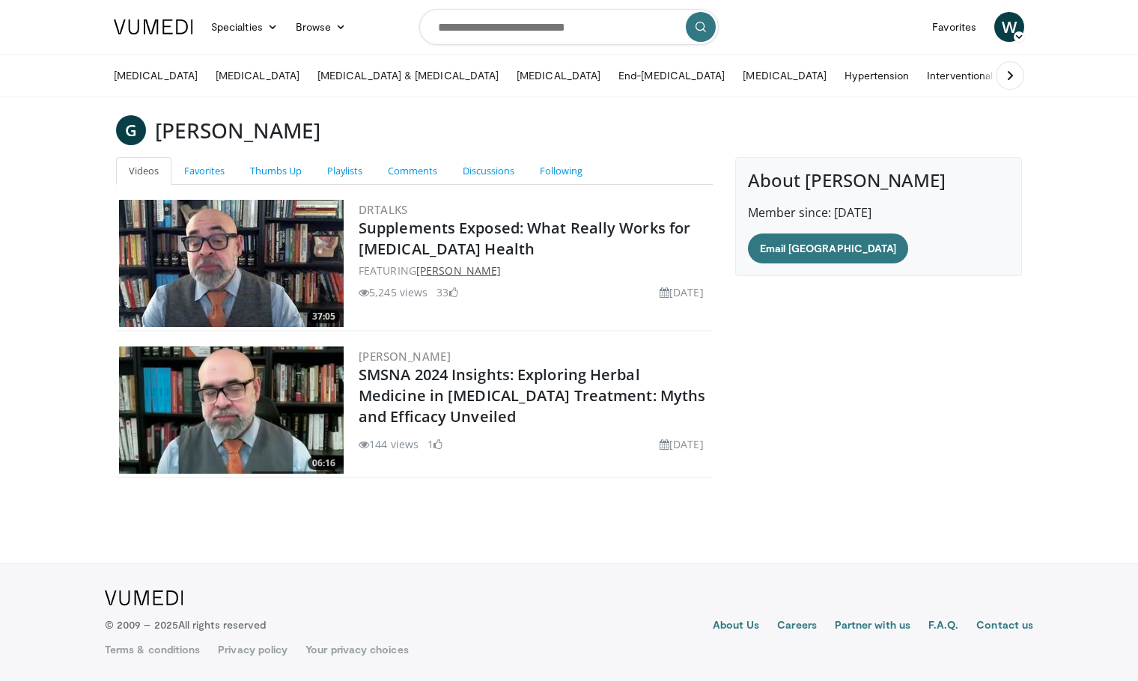
click at [490, 270] on link "Geovanni Espinosa" at bounding box center [458, 271] width 85 height 14
drag, startPoint x: 526, startPoint y: 270, endPoint x: 420, endPoint y: 271, distance: 106.3
click at [420, 271] on div "FEATURING Geovanni Espinosa" at bounding box center [534, 271] width 351 height 16
copy link "[PERSON_NAME]"
click at [277, 73] on link "[MEDICAL_DATA]" at bounding box center [258, 76] width 102 height 30
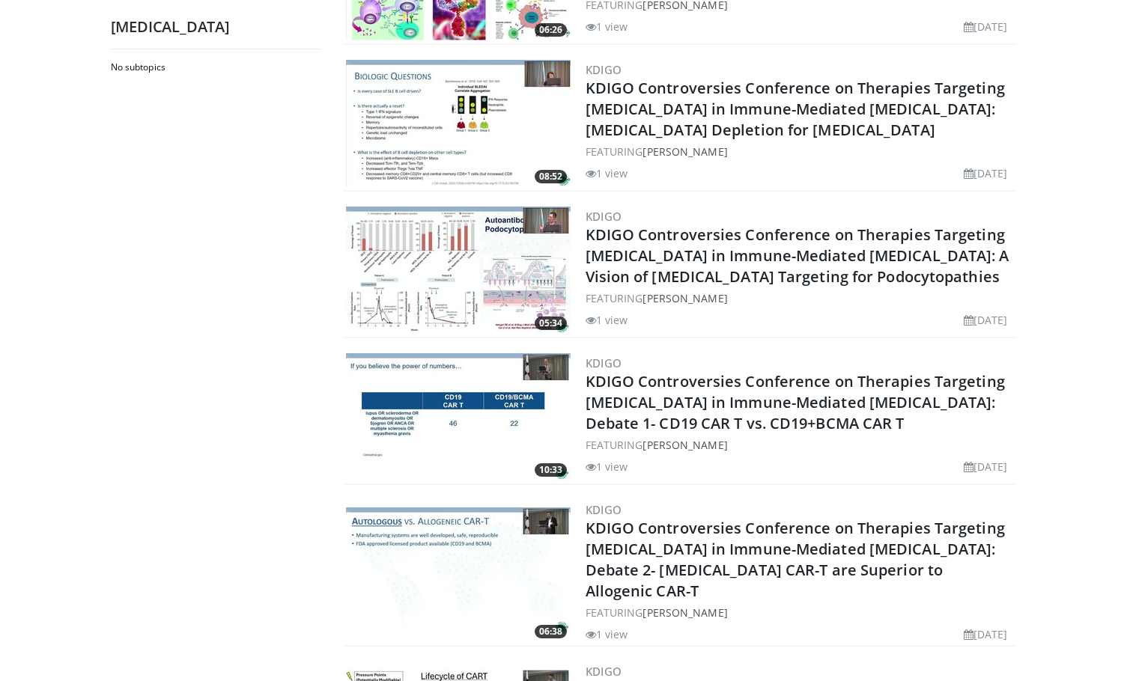
scroll to position [824, 0]
